Goal: Transaction & Acquisition: Purchase product/service

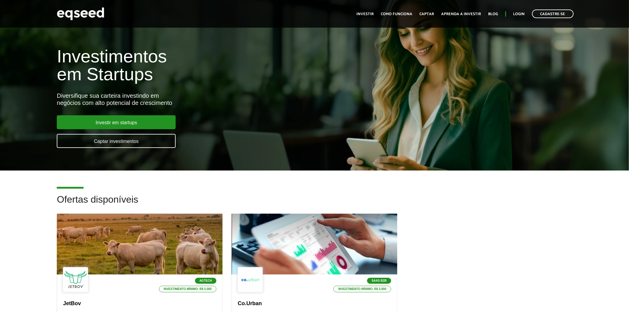
scroll to position [66, 0]
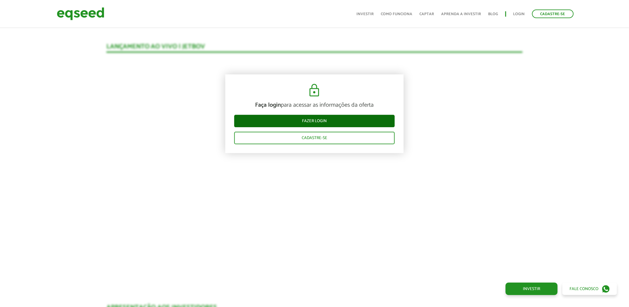
scroll to position [619, 0]
click at [334, 118] on link "Fazer login" at bounding box center [314, 121] width 161 height 12
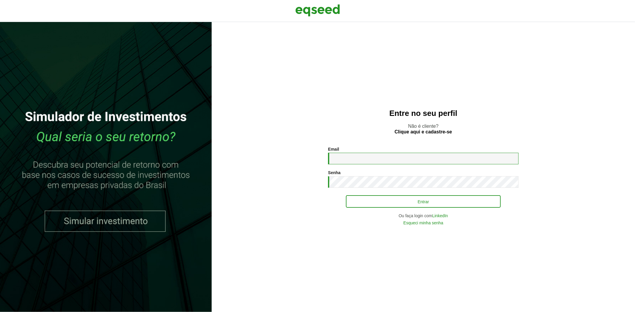
type input "**********"
click at [373, 202] on button "Entrar" at bounding box center [423, 201] width 155 height 11
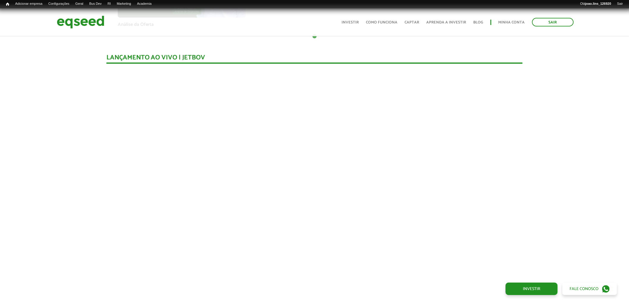
scroll to position [565, 0]
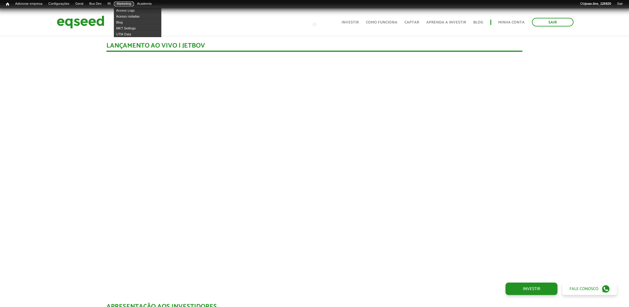
click at [128, 3] on link "Marketing" at bounding box center [124, 3] width 20 height 5
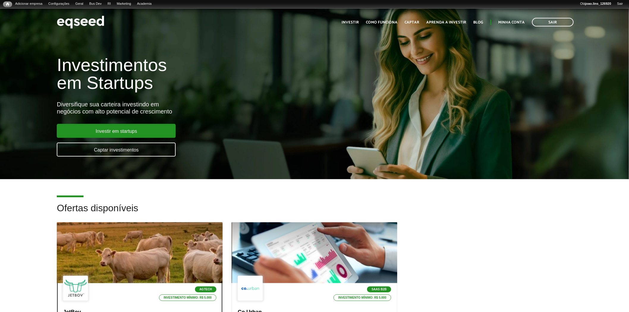
click at [132, 239] on div at bounding box center [139, 253] width 199 height 73
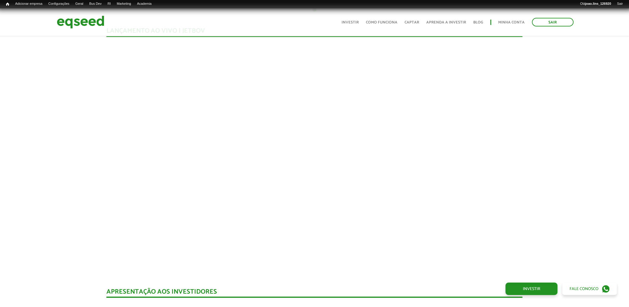
scroll to position [595, 0]
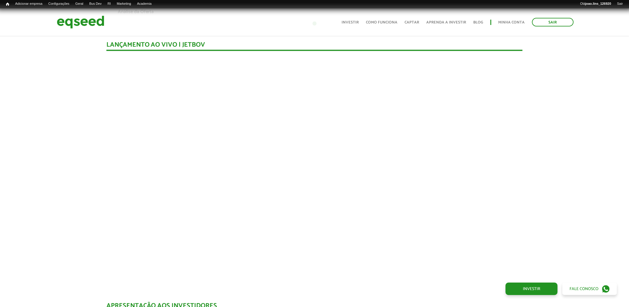
scroll to position [565, 0]
